Goal: Browse casually: Explore the website without a specific task or goal

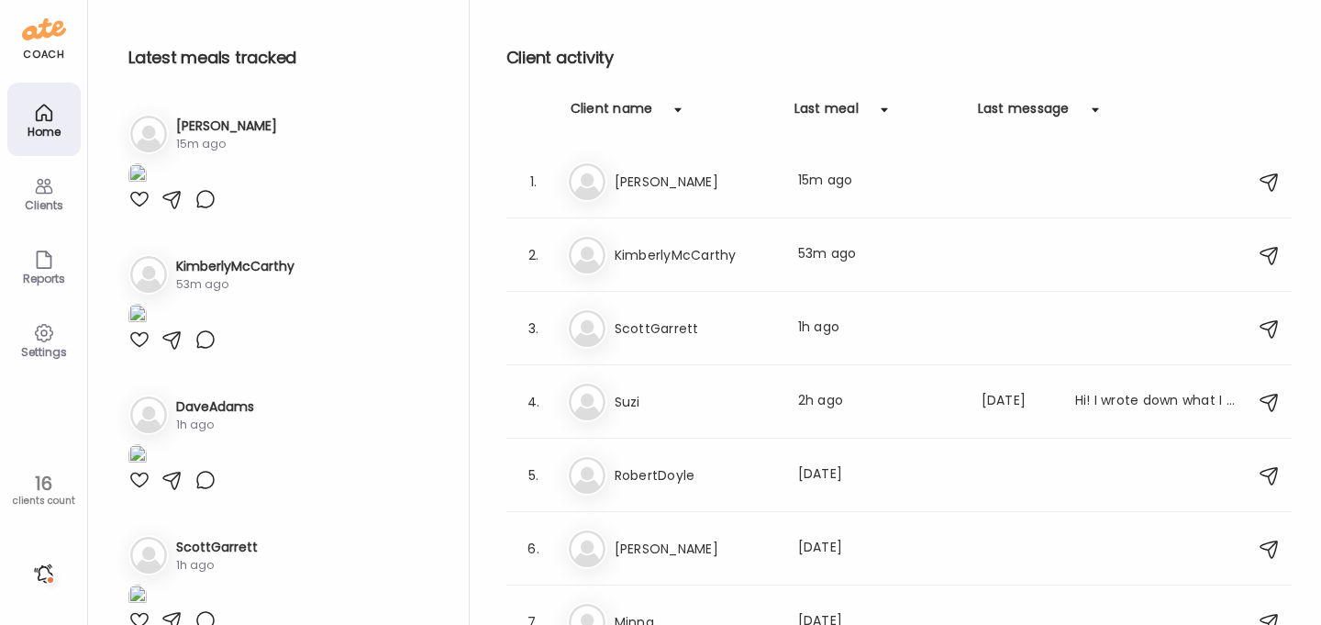
type input "**********"
click at [201, 118] on h3 "[PERSON_NAME]" at bounding box center [226, 126] width 101 height 19
click at [223, 124] on h3 "[PERSON_NAME]" at bounding box center [226, 126] width 101 height 19
click at [634, 186] on h3 "[PERSON_NAME]" at bounding box center [695, 182] width 161 height 22
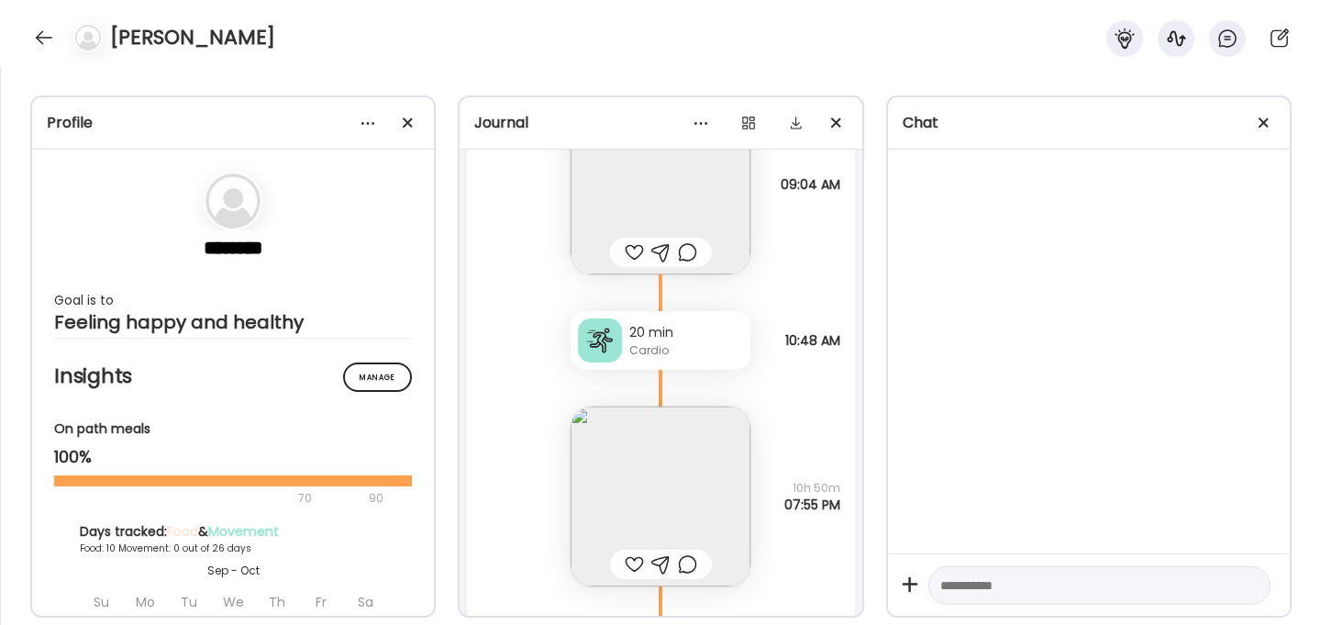
scroll to position [9601, 0]
click at [1259, 122] on div at bounding box center [1264, 123] width 37 height 37
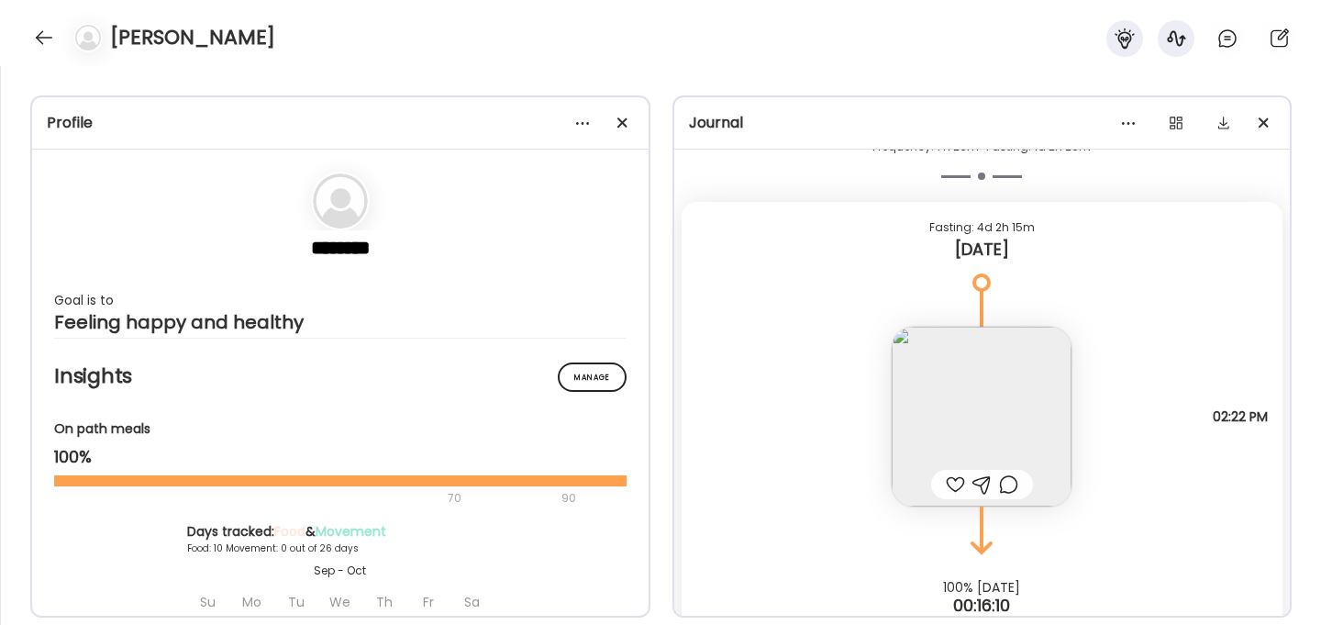
scroll to position [18836, 0]
click at [957, 416] on img at bounding box center [982, 414] width 180 height 180
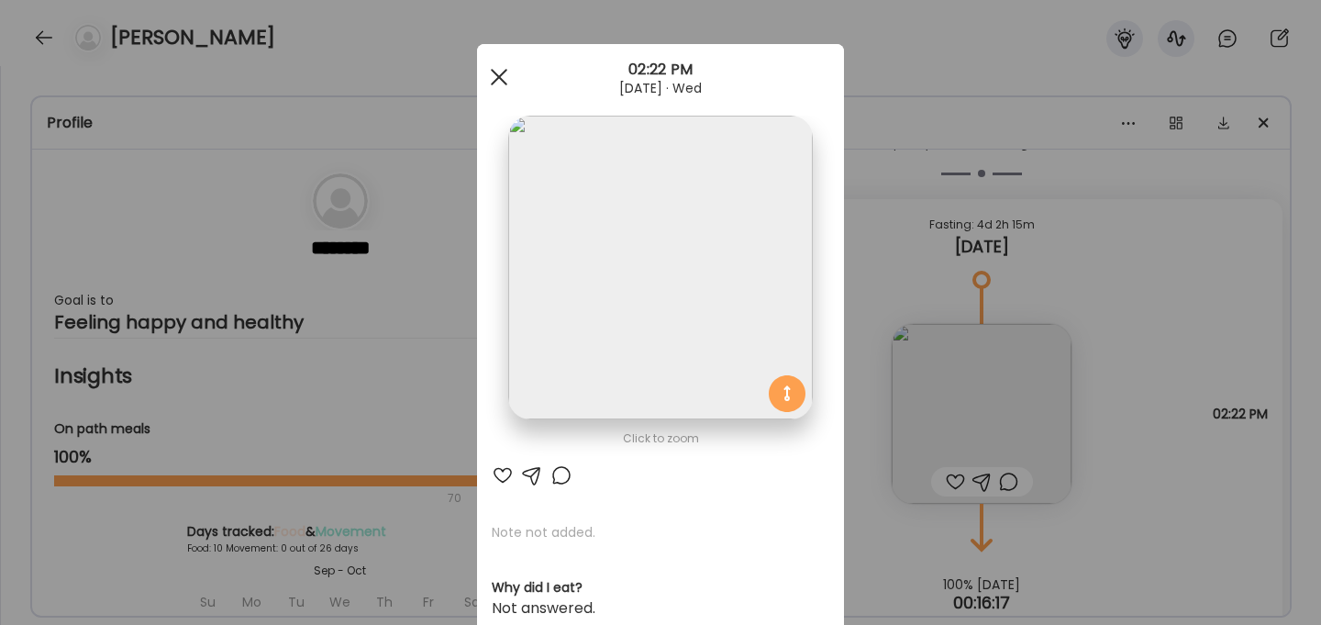
click at [501, 77] on span at bounding box center [499, 77] width 17 height 17
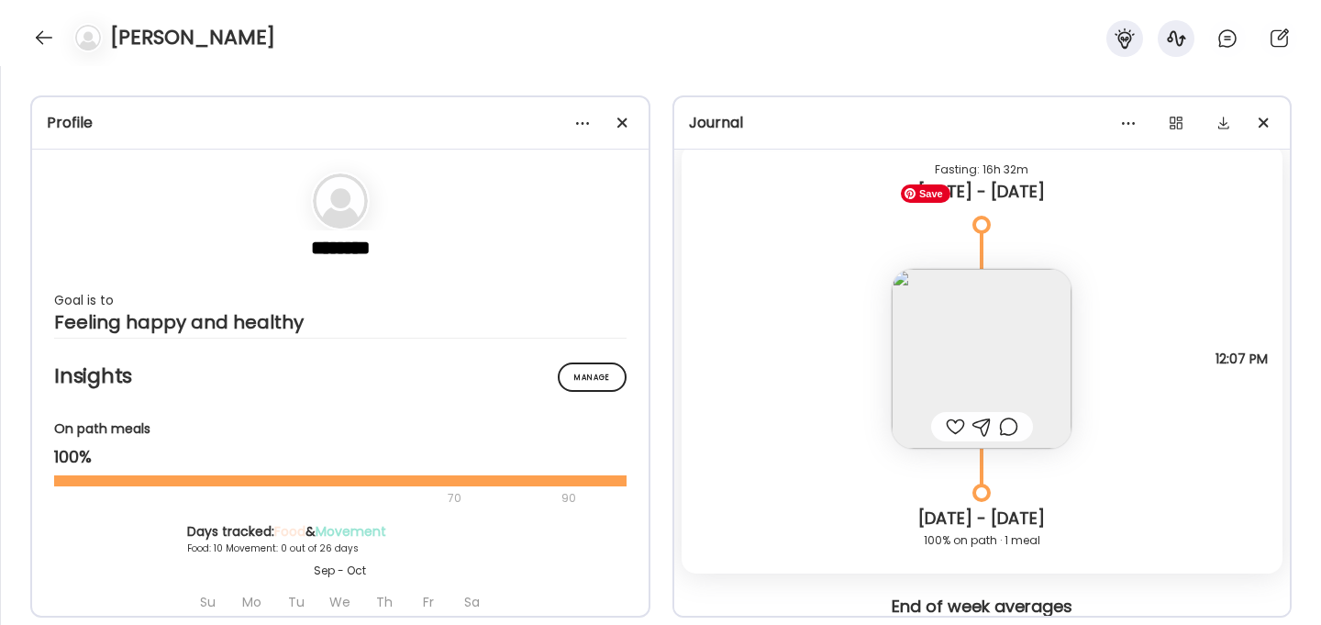
scroll to position [18325, 0]
click at [974, 382] on img at bounding box center [982, 360] width 180 height 180
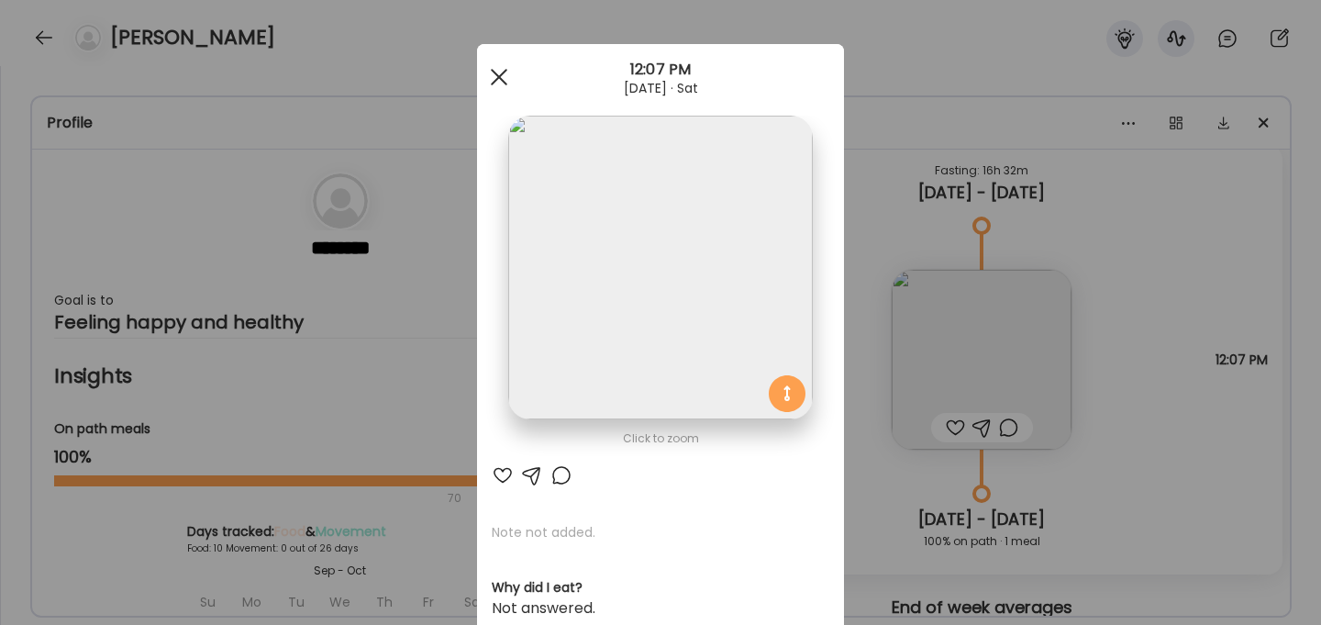
click at [501, 75] on div at bounding box center [499, 77] width 37 height 37
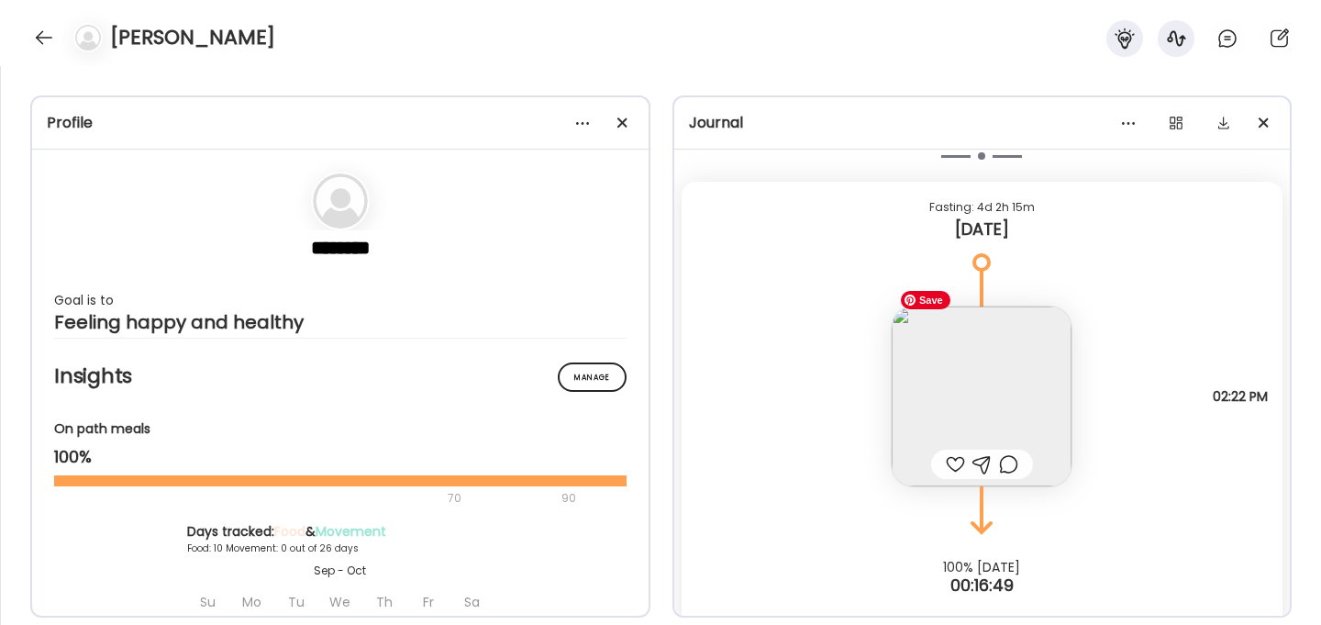
scroll to position [18860, 0]
click at [1004, 396] on img at bounding box center [982, 390] width 180 height 180
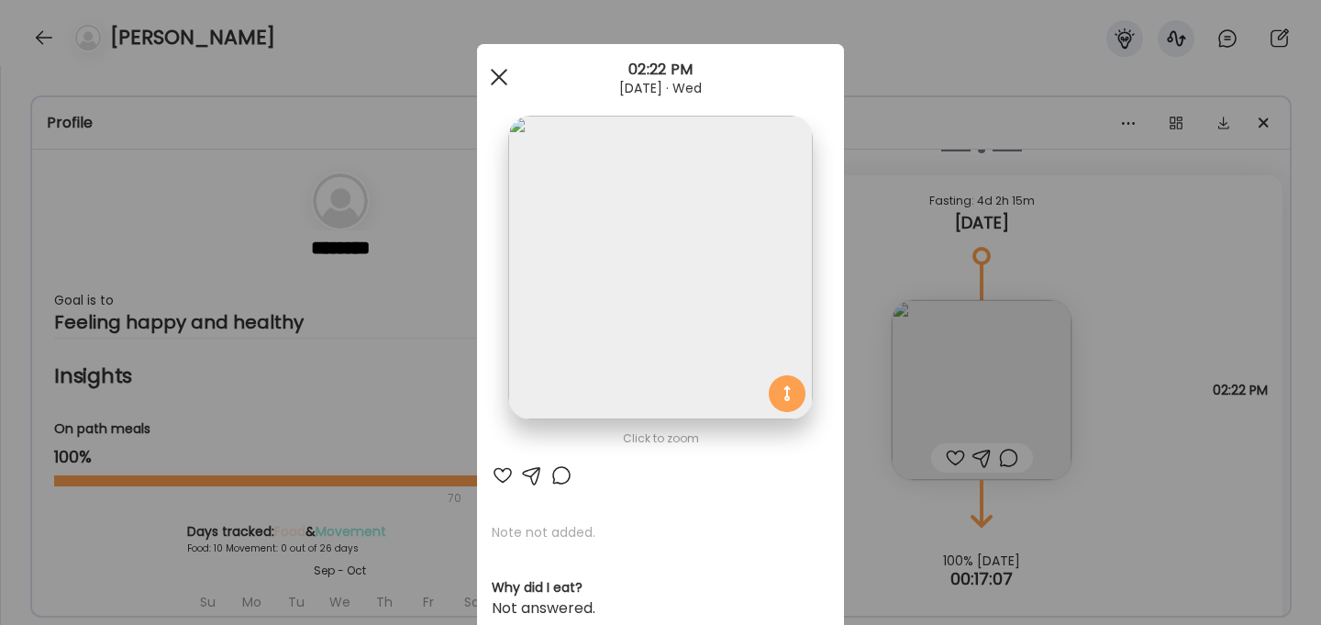
click at [504, 81] on span at bounding box center [499, 77] width 17 height 17
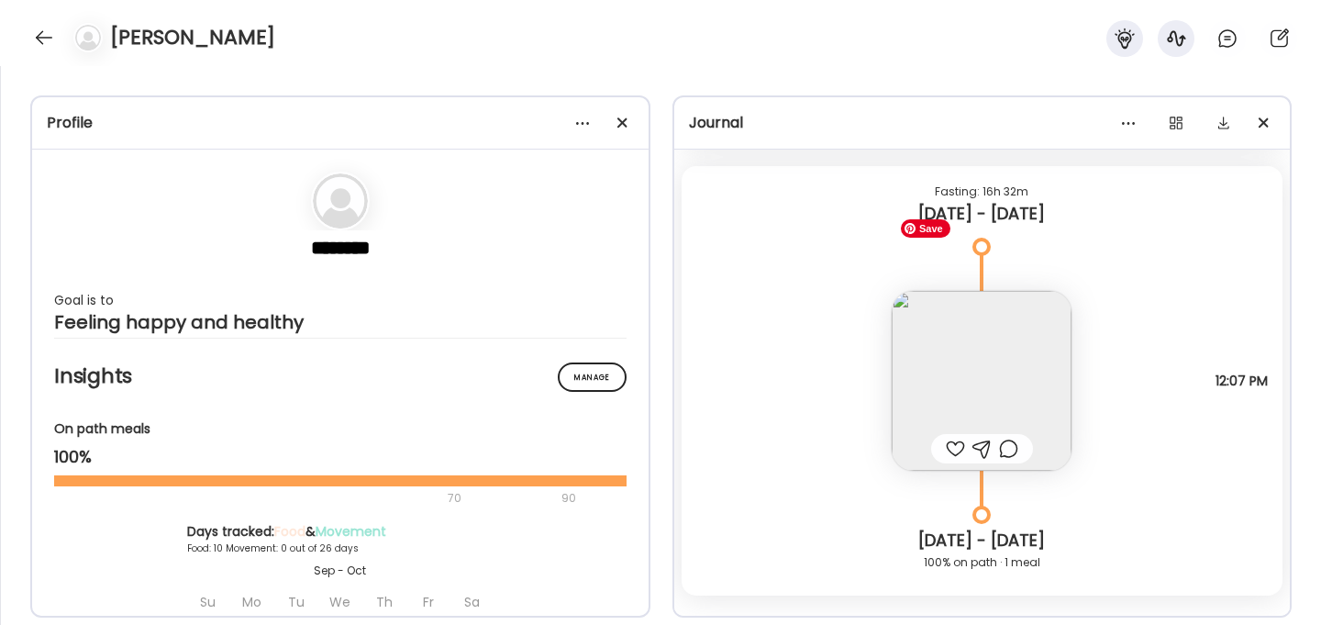
scroll to position [18300, 0]
click at [1008, 379] on img at bounding box center [982, 385] width 180 height 180
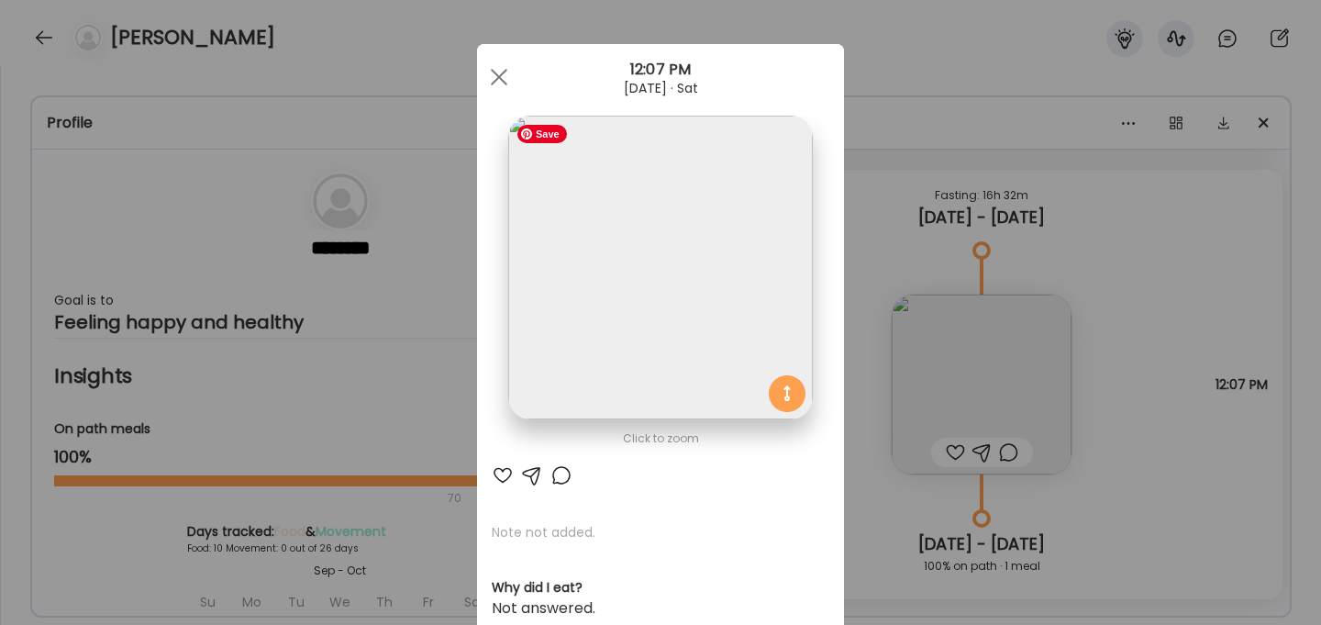
click at [658, 314] on img at bounding box center [660, 268] width 304 height 304
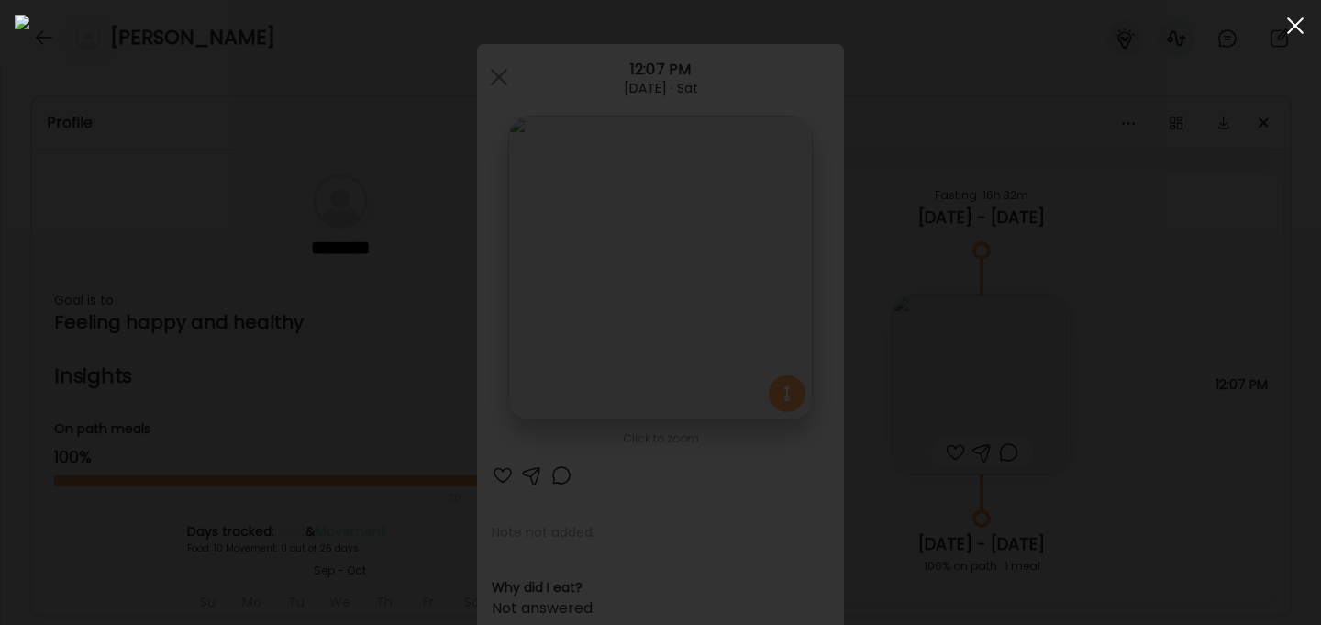
click at [1295, 22] on div at bounding box center [1295, 25] width 37 height 37
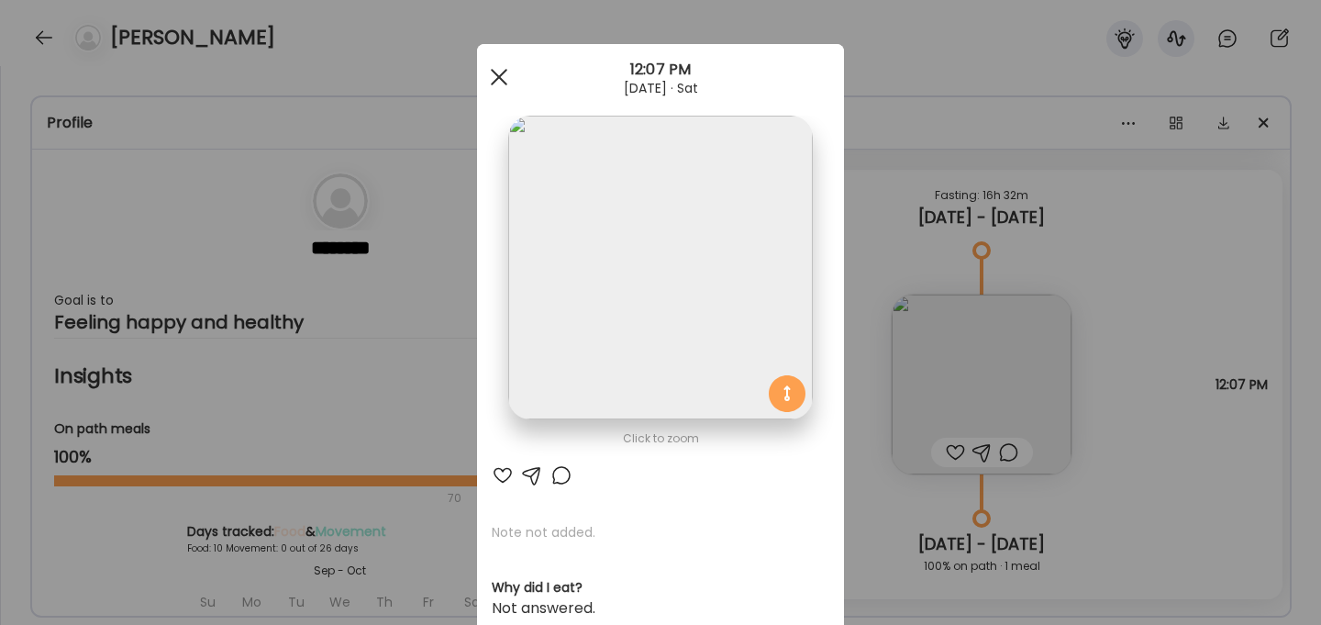
click at [497, 72] on div at bounding box center [499, 77] width 37 height 37
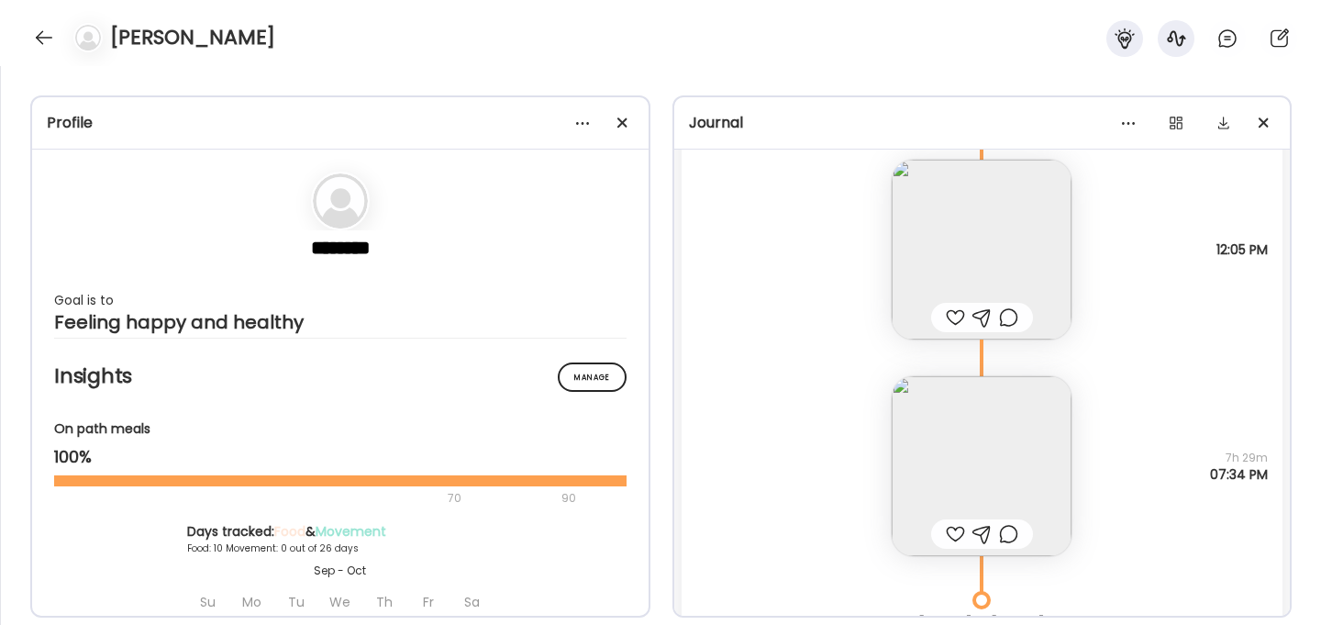
scroll to position [17771, 0]
click at [979, 443] on img at bounding box center [982, 463] width 180 height 180
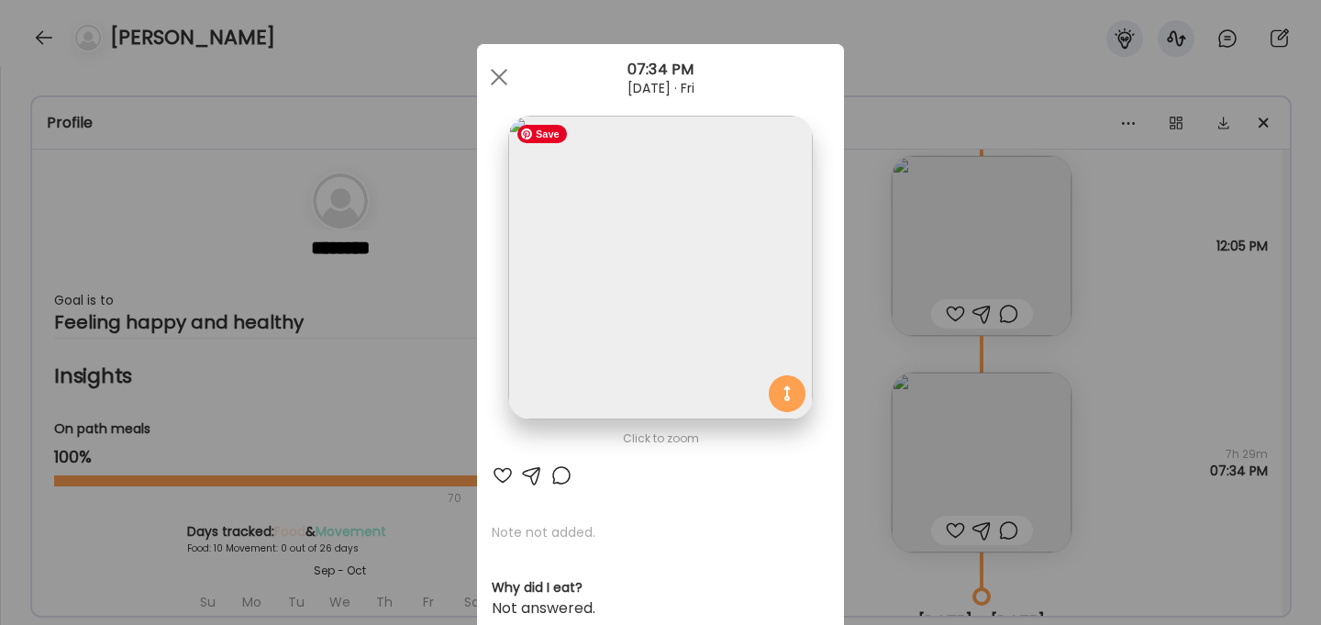
click at [755, 307] on img at bounding box center [660, 268] width 304 height 304
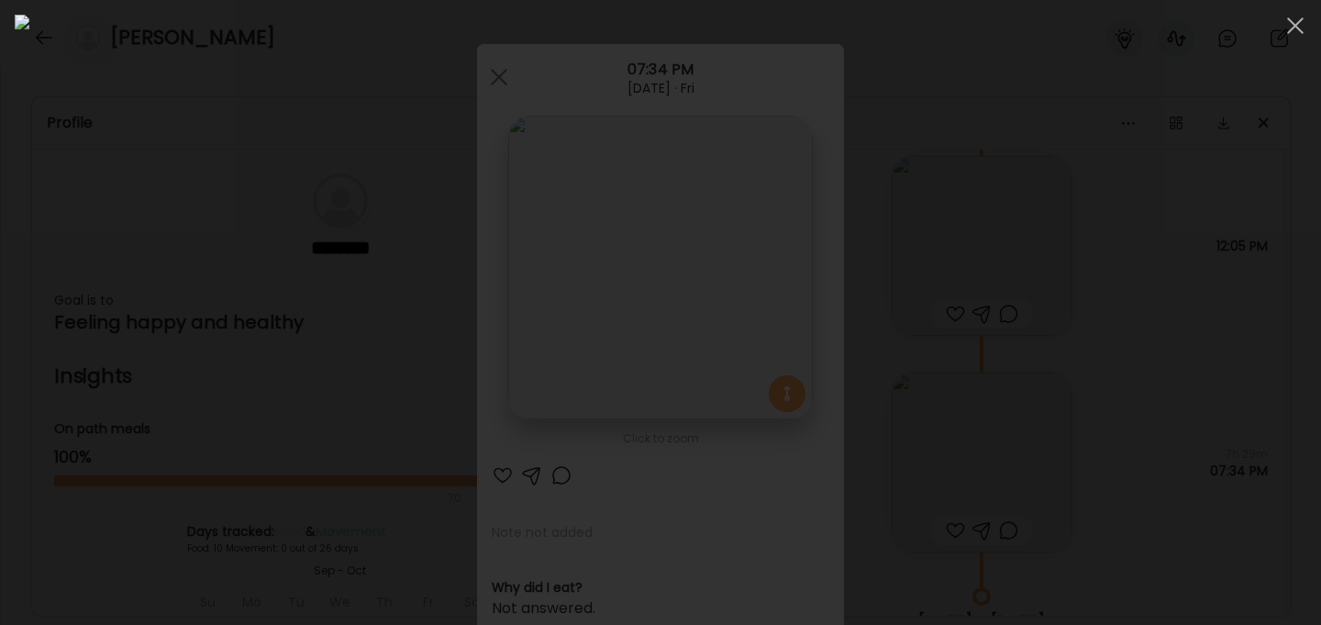
click at [1090, 175] on div at bounding box center [661, 312] width 1292 height 595
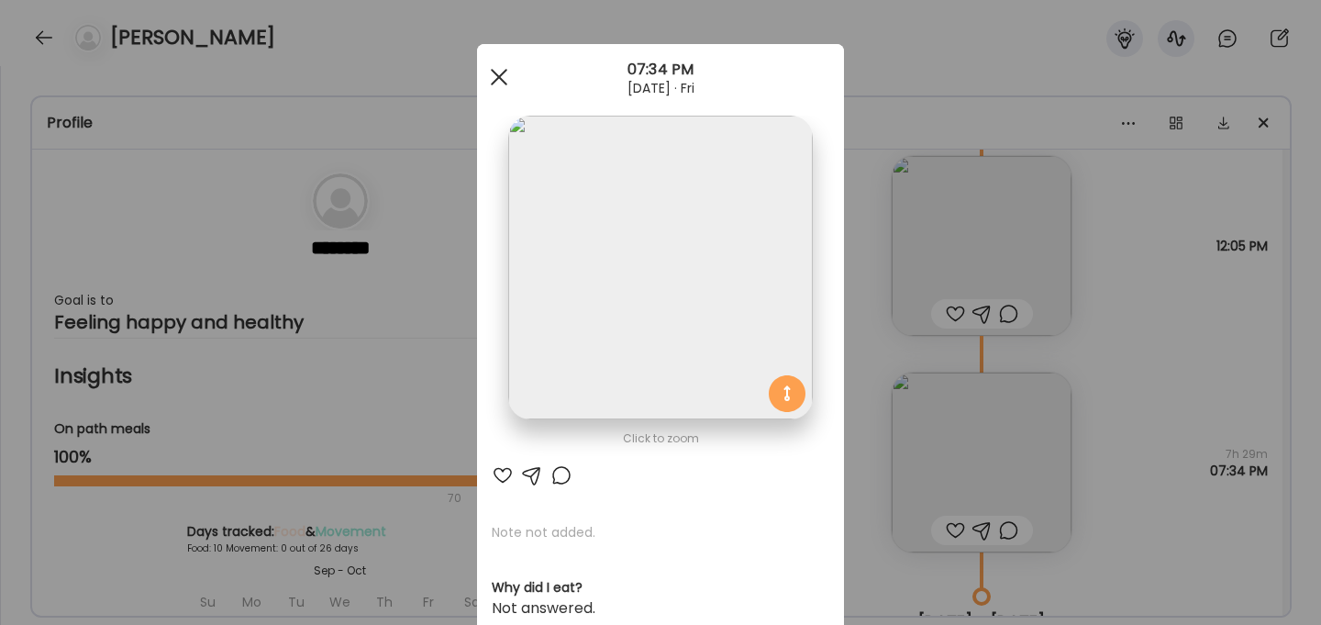
click at [498, 81] on div at bounding box center [499, 77] width 37 height 37
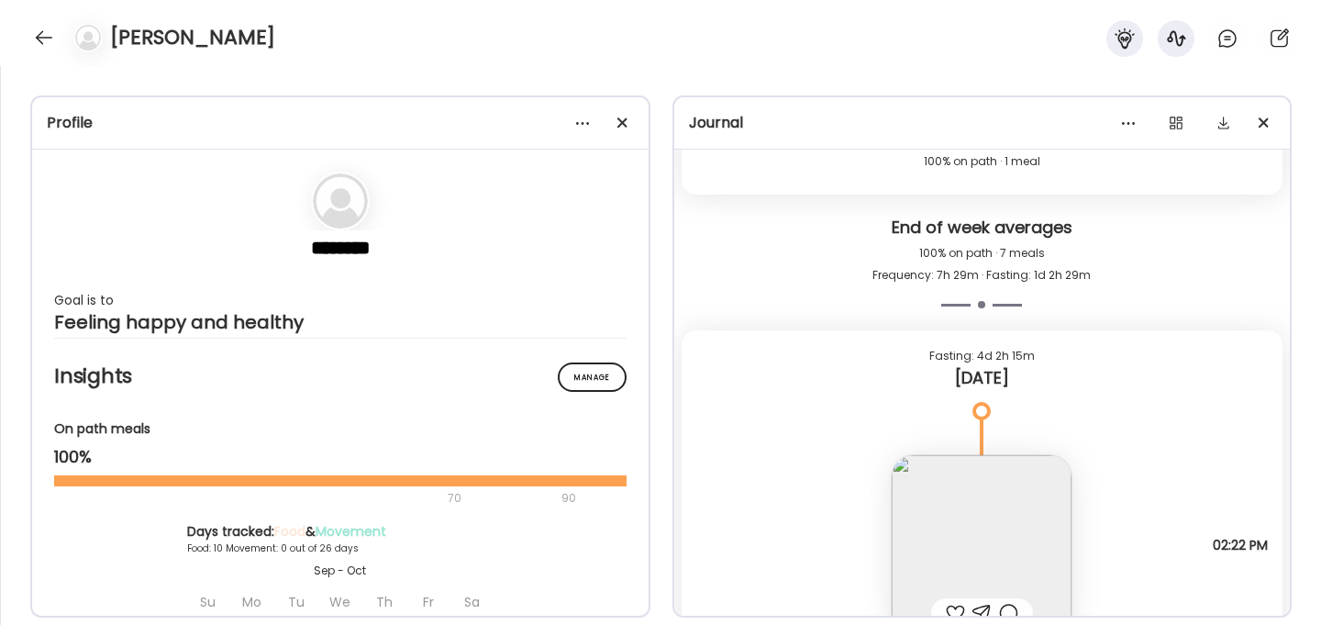
scroll to position [18878, 0]
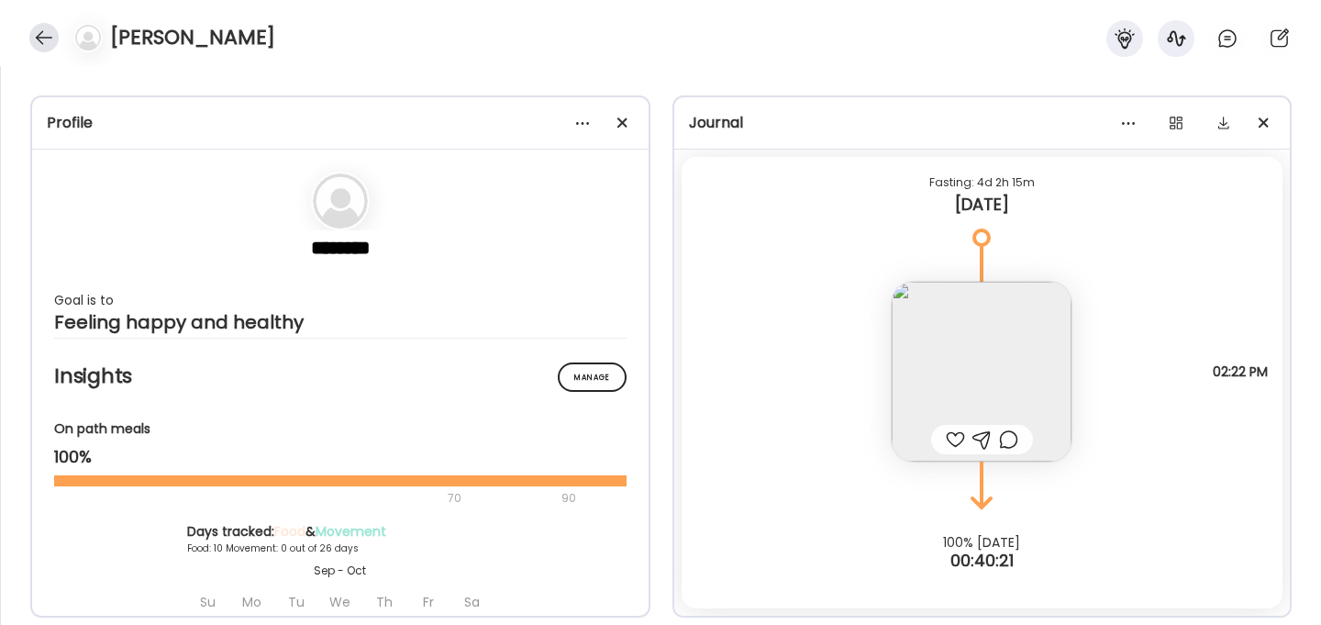
click at [43, 29] on div at bounding box center [43, 37] width 29 height 29
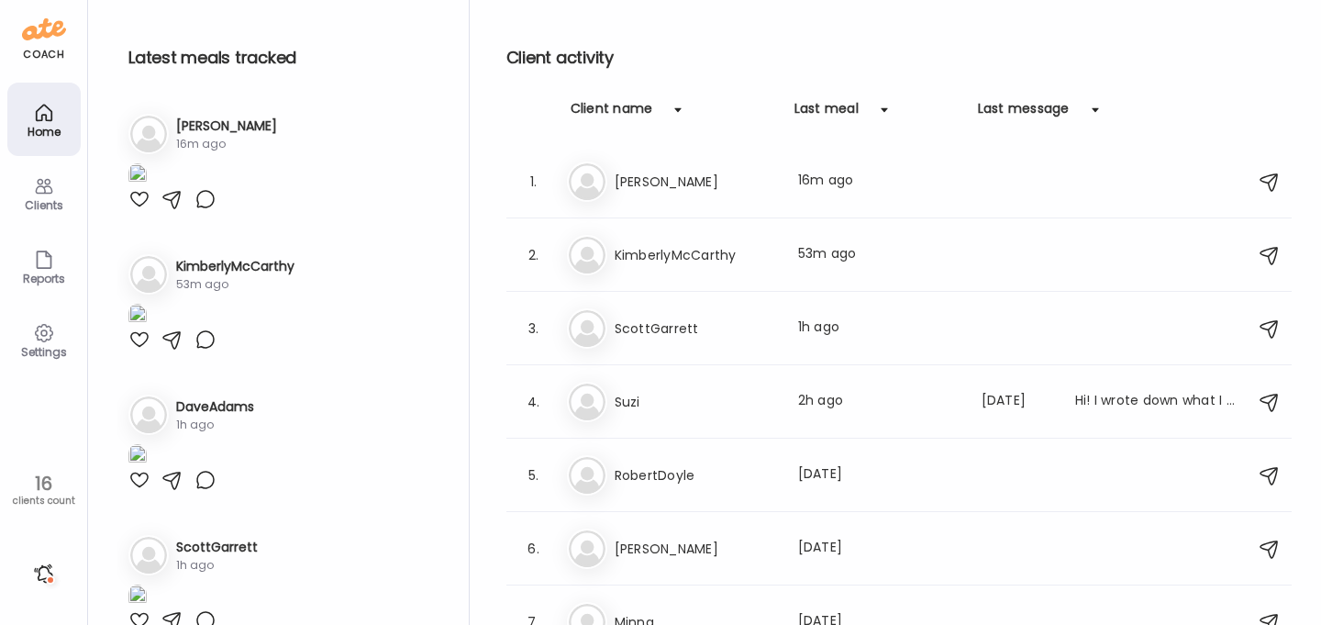
click at [644, 114] on div "Client name" at bounding box center [612, 113] width 83 height 29
click at [638, 108] on div "Client name" at bounding box center [612, 113] width 83 height 29
